Goal: Task Accomplishment & Management: Use online tool/utility

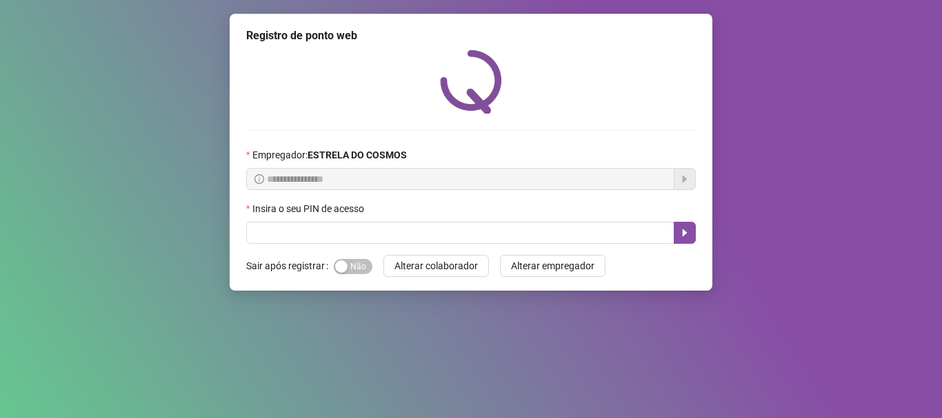
click at [358, 262] on span "Sim Não" at bounding box center [353, 266] width 39 height 15
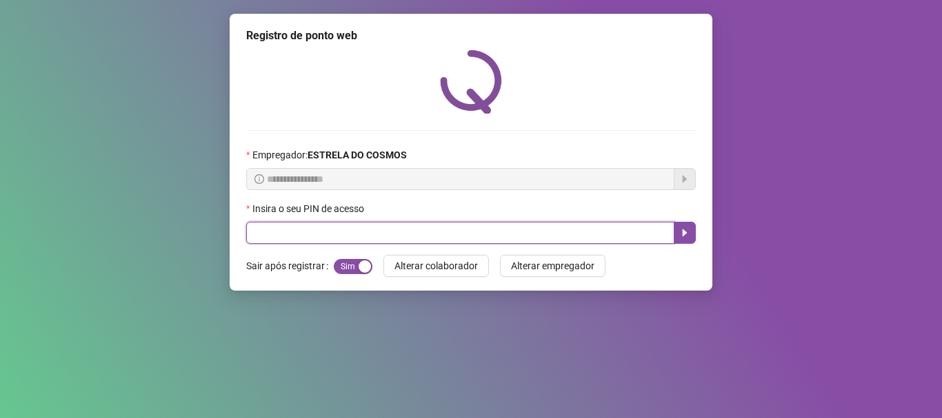
click at [372, 239] on input "text" at bounding box center [460, 233] width 428 height 22
type input "*****"
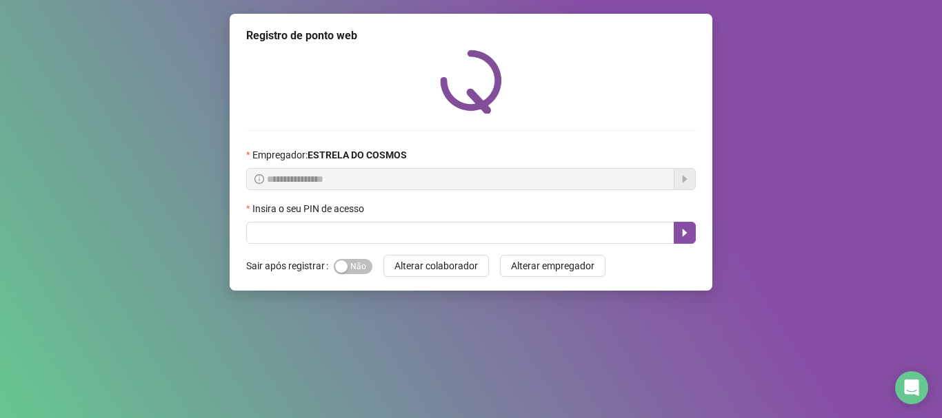
click at [356, 275] on div "Sim Não" at bounding box center [353, 266] width 39 height 22
click at [356, 272] on span "Sim Não" at bounding box center [353, 266] width 39 height 15
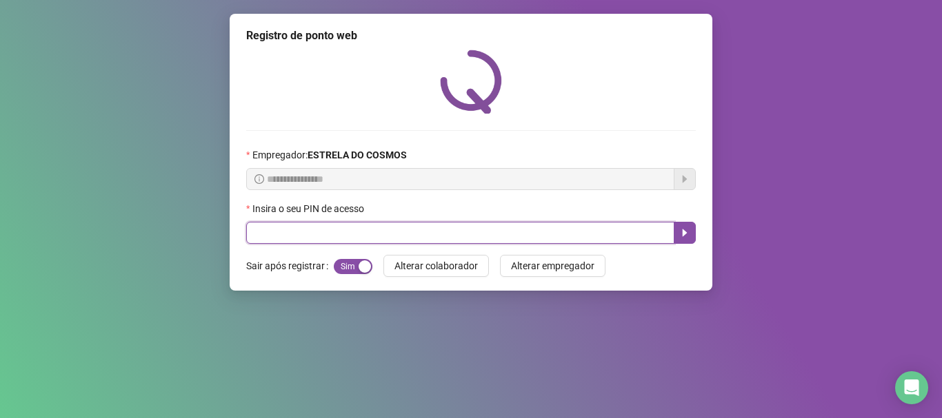
click at [372, 236] on input "text" at bounding box center [460, 233] width 428 height 22
type input "*****"
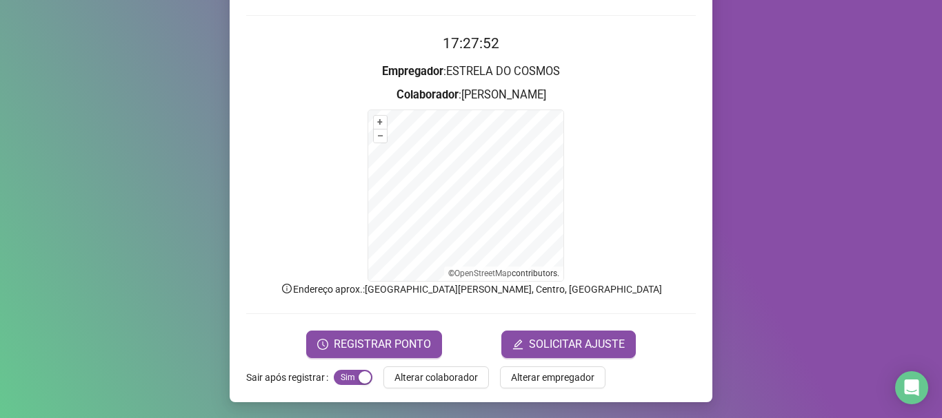
scroll to position [116, 0]
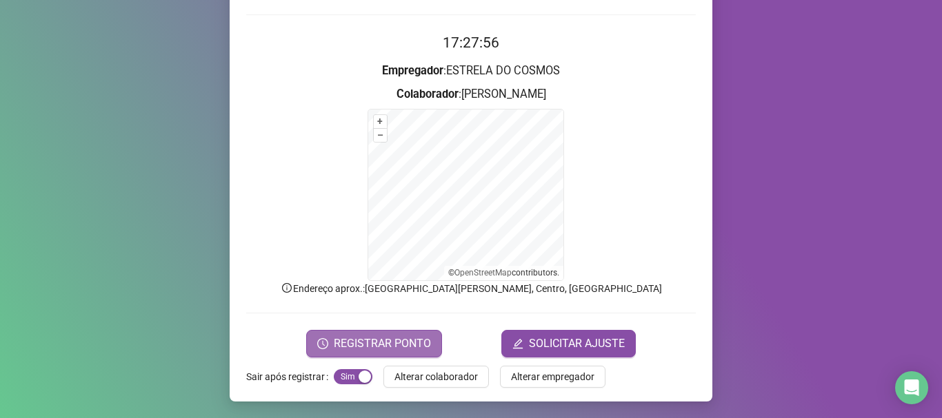
click at [412, 351] on span "REGISTRAR PONTO" at bounding box center [382, 344] width 97 height 17
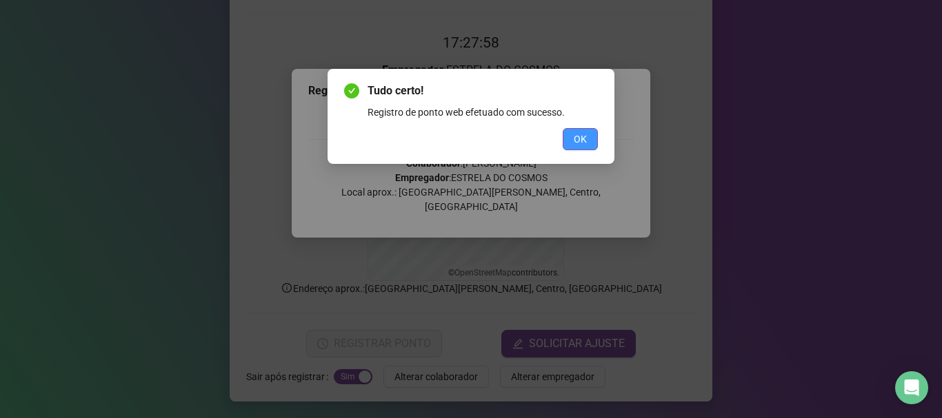
click at [572, 140] on button "OK" at bounding box center [580, 139] width 35 height 22
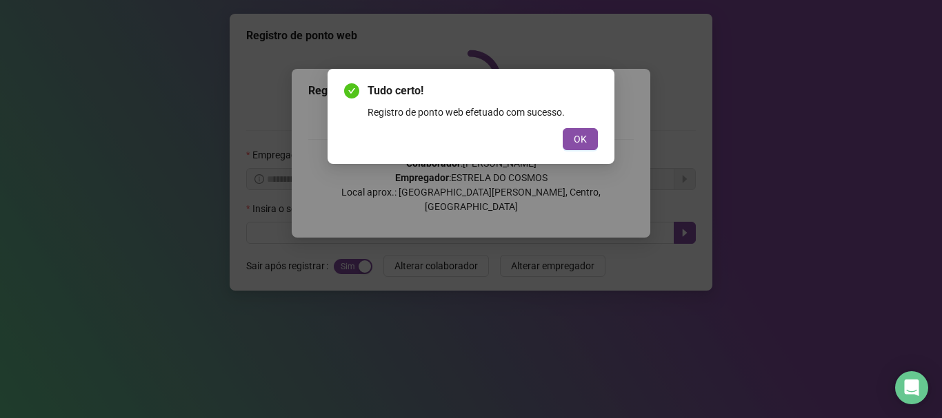
scroll to position [0, 0]
